Goal: Task Accomplishment & Management: Manage account settings

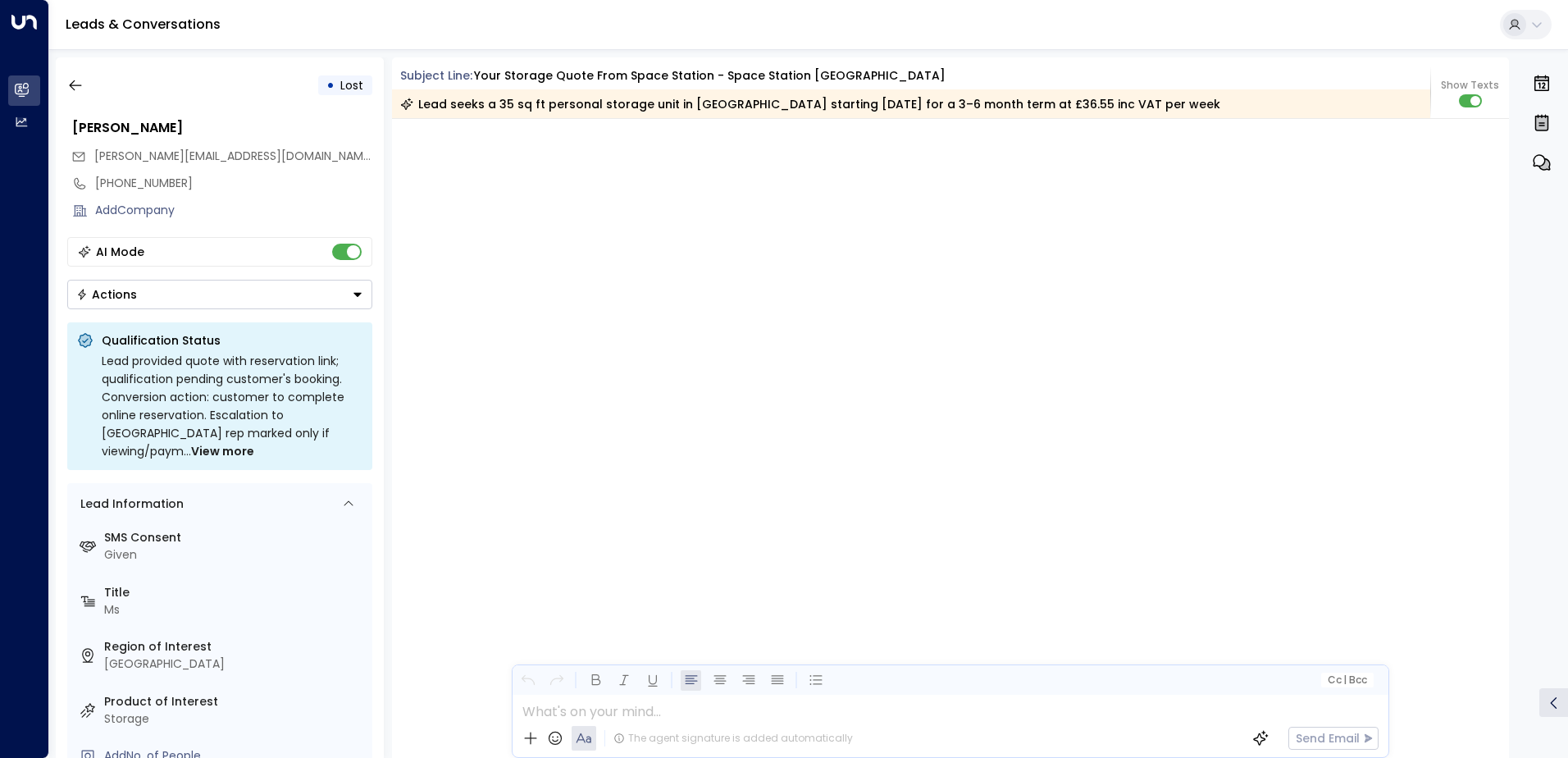
scroll to position [1950, 0]
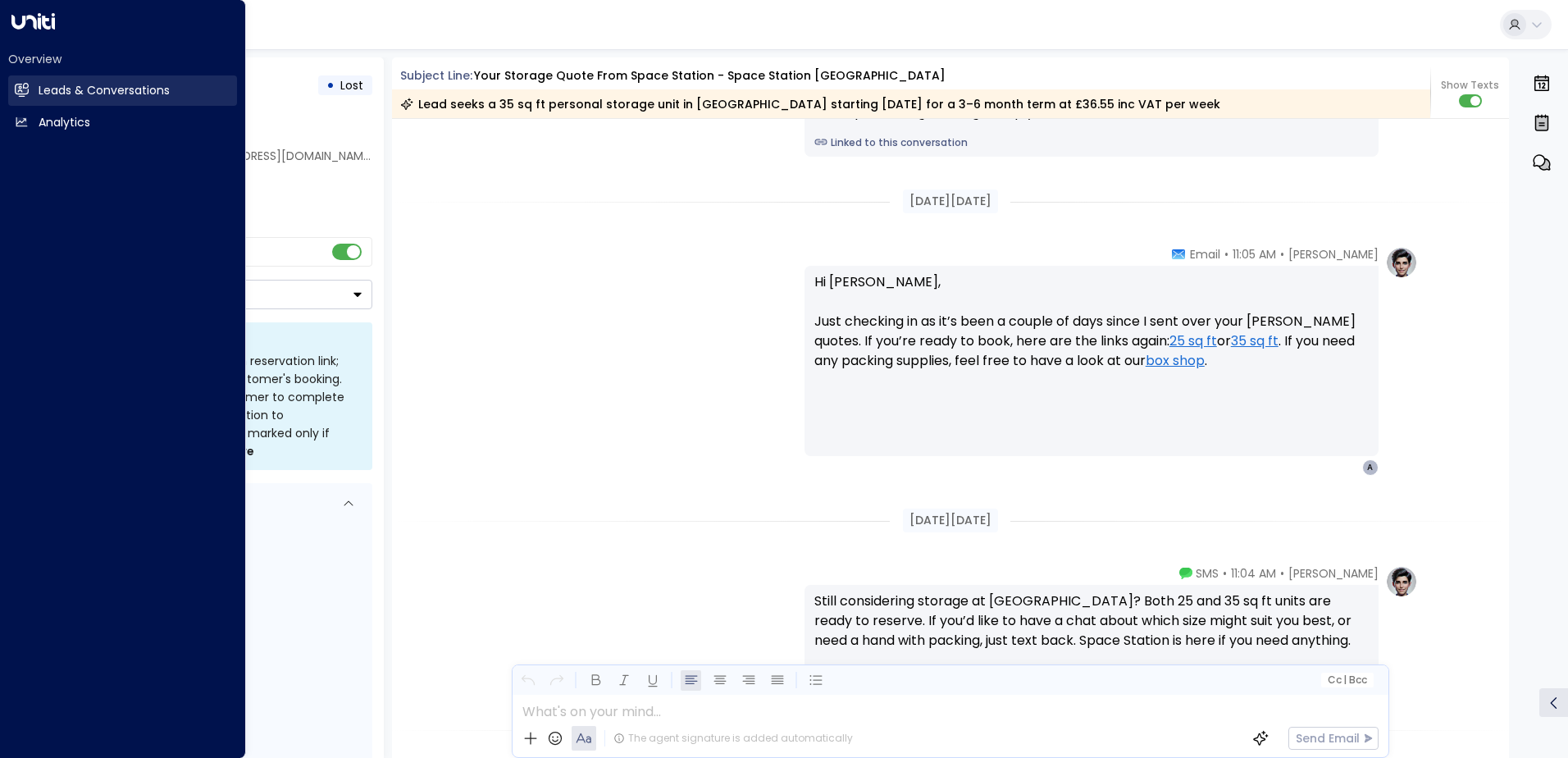
click at [46, 87] on h2 "Leads & Conversations" at bounding box center [104, 90] width 131 height 17
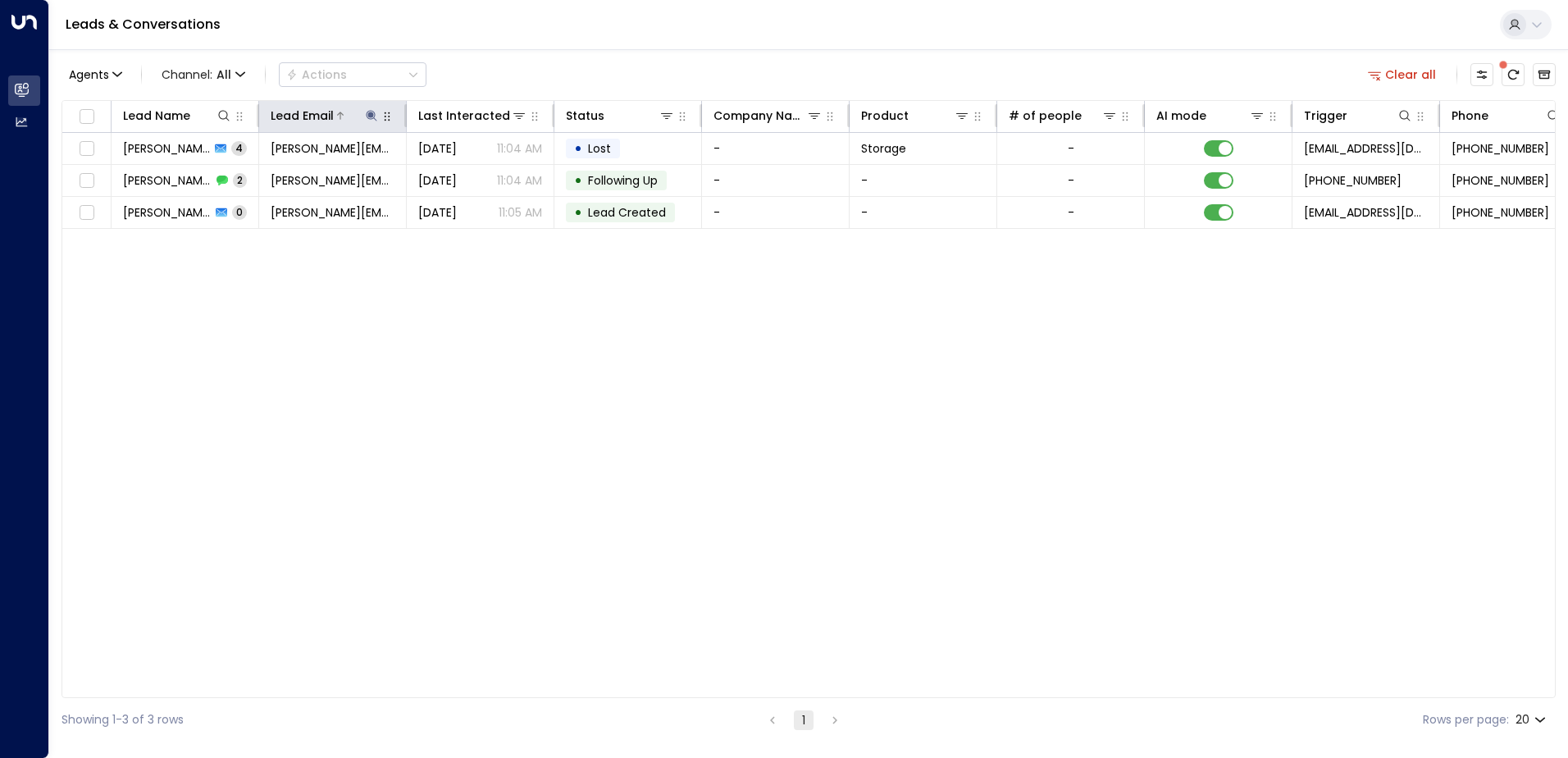
click at [367, 115] on icon at bounding box center [371, 116] width 13 height 13
click at [475, 172] on icon "button" at bounding box center [474, 175] width 11 height 11
click at [301, 171] on input "text" at bounding box center [371, 175] width 226 height 30
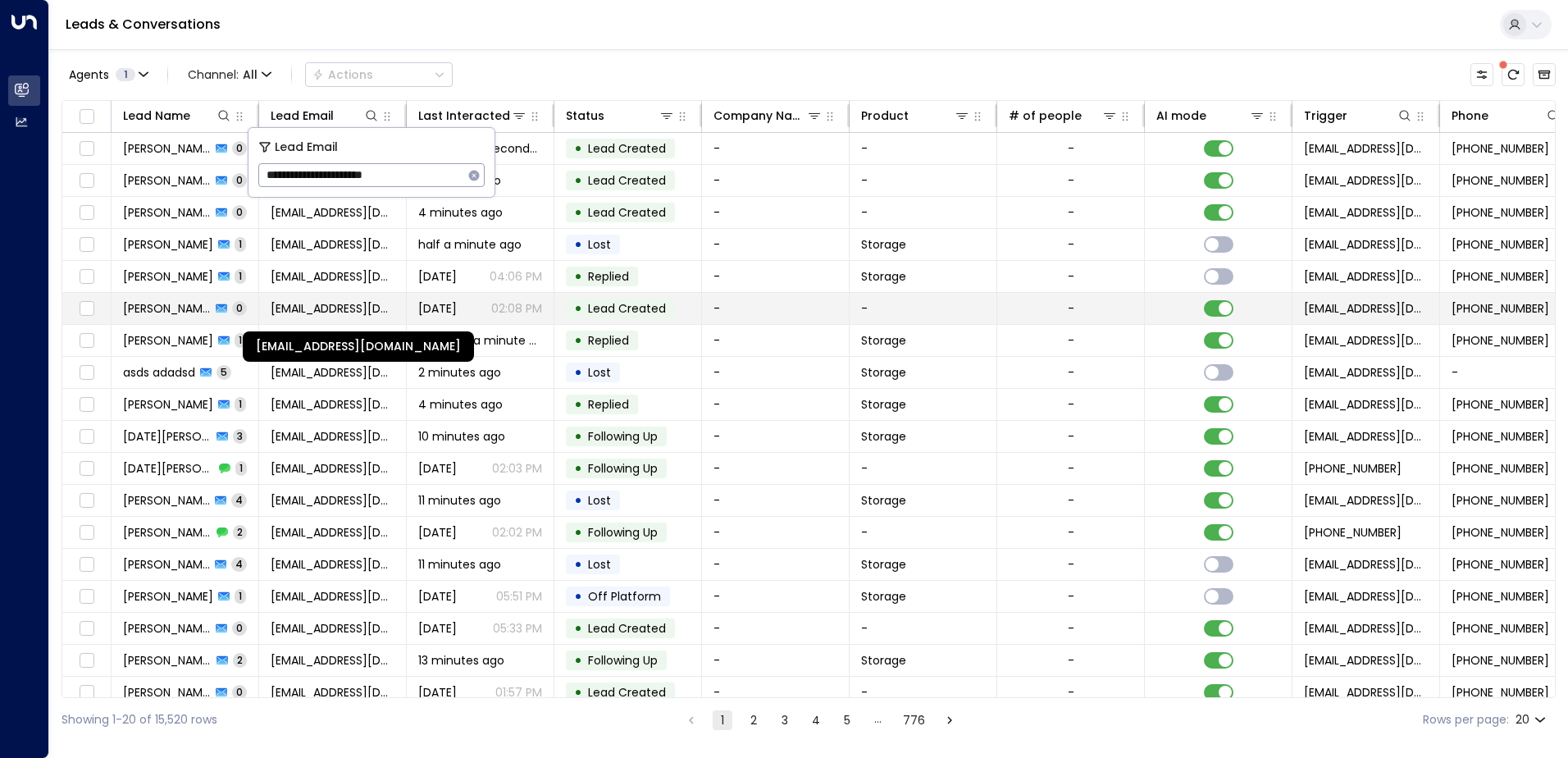
type input "**********"
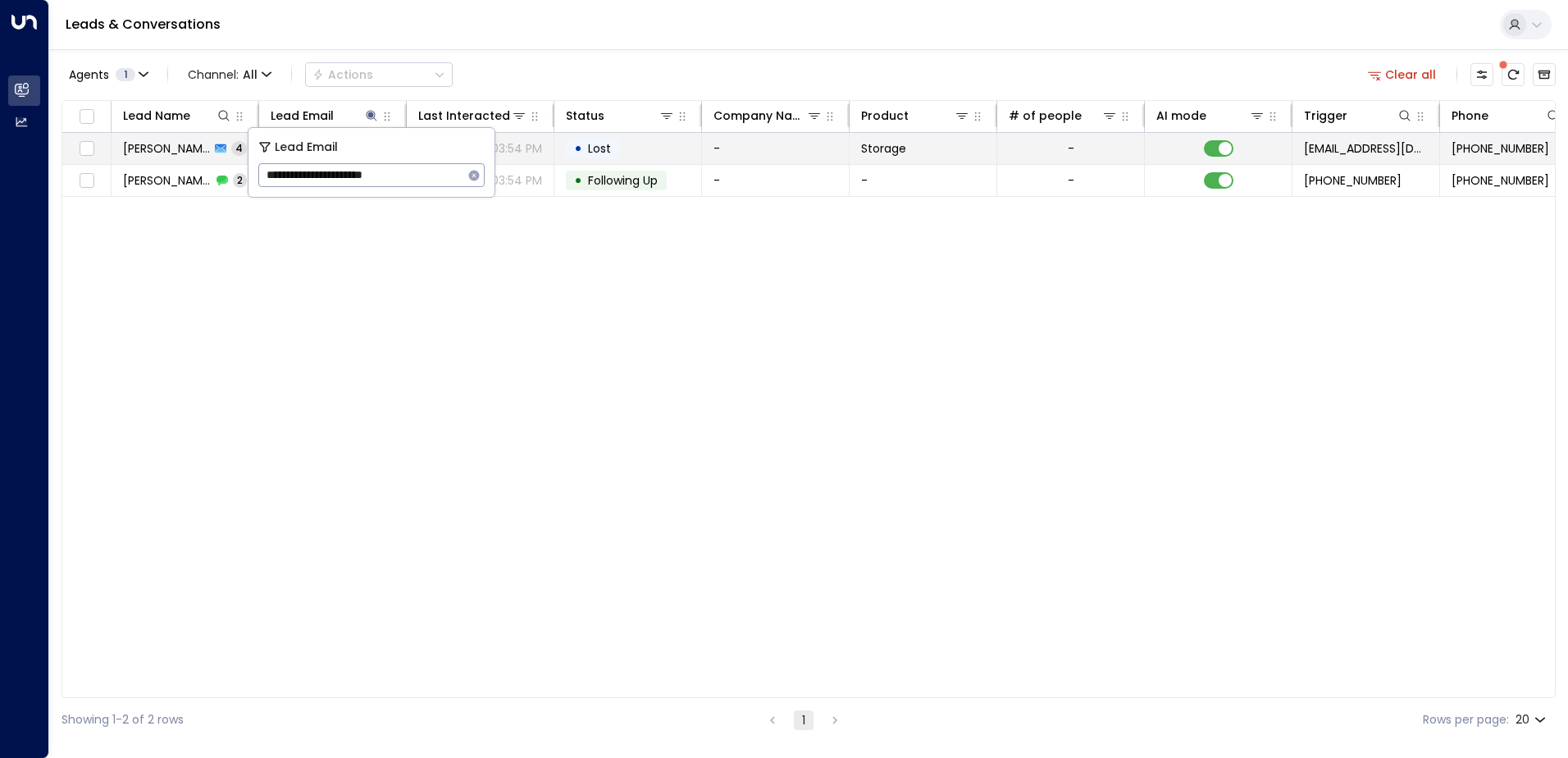
click at [636, 142] on td "• Lost" at bounding box center [628, 149] width 148 height 31
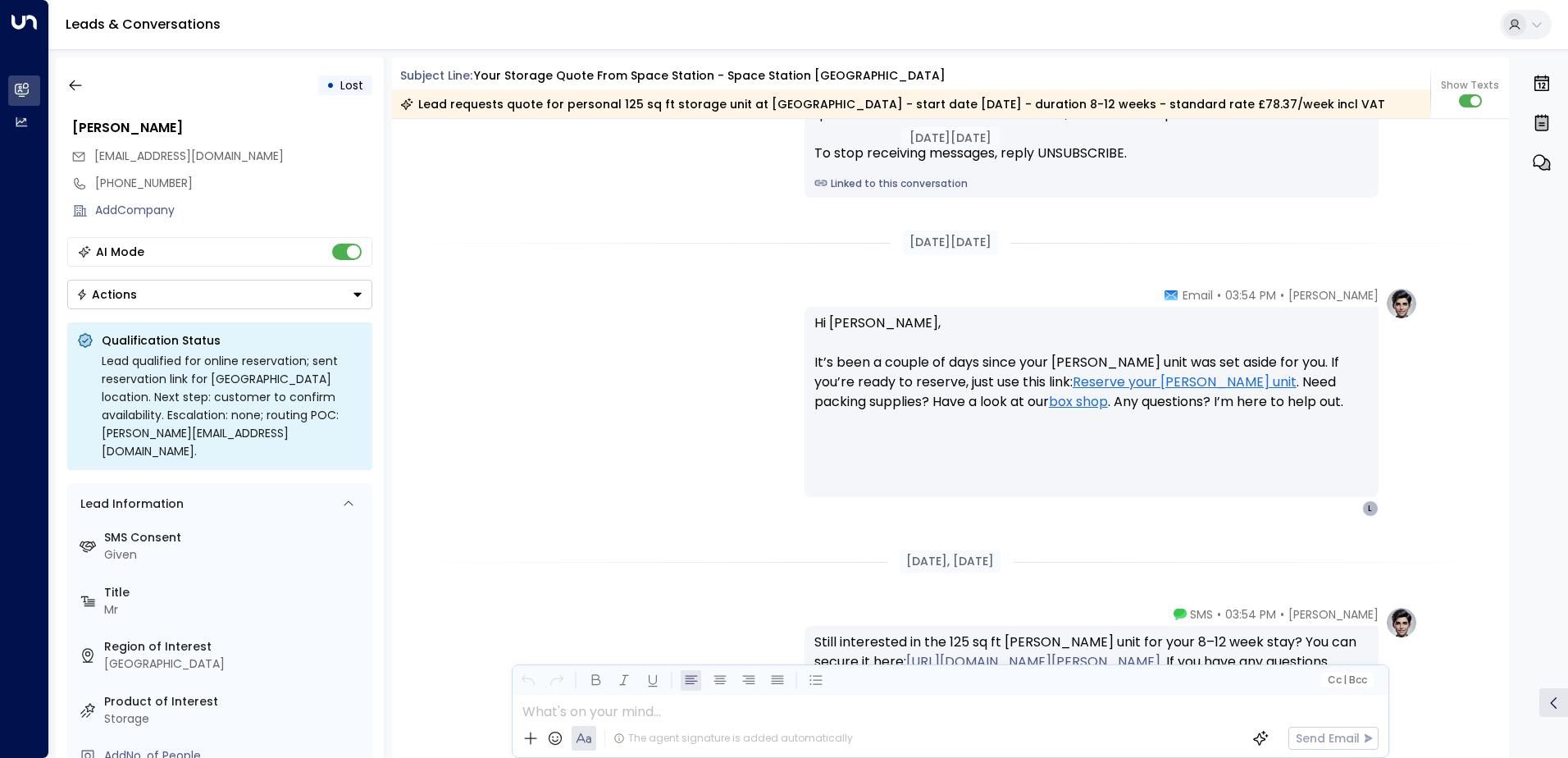
scroll to position [2104, 0]
